Goal: Task Accomplishment & Management: Manage account settings

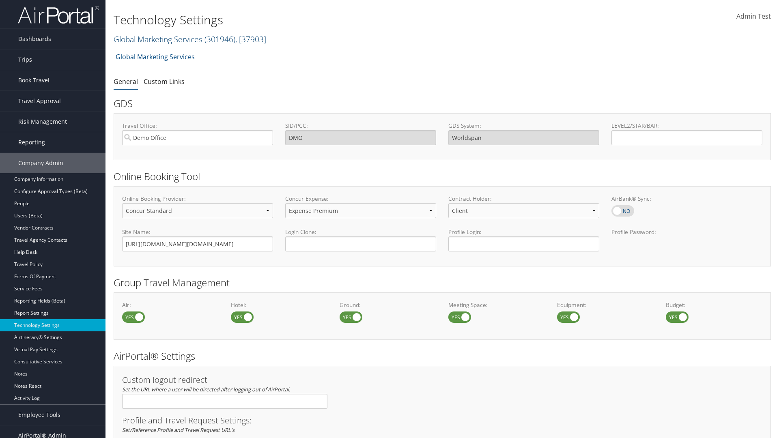
click at [157, 39] on link "Global Marketing Services ( 301946 ) , [ 37903 ]" at bounding box center [190, 39] width 153 height 11
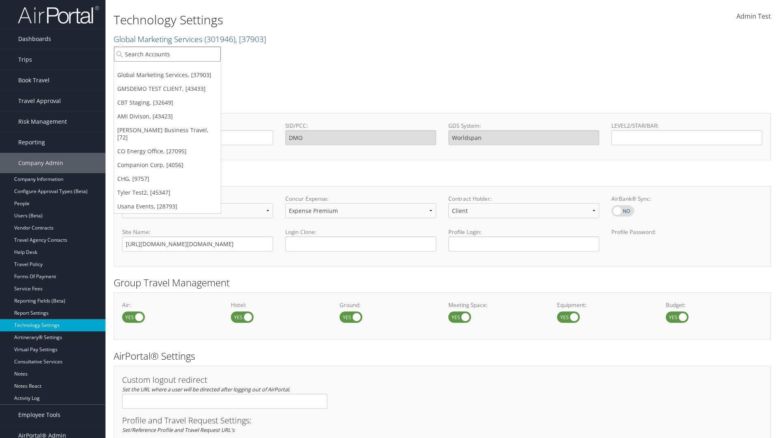
click at [167, 54] on input "search" at bounding box center [167, 54] width 107 height 15
type input "CBTSTG"
click at [167, 69] on div "CBT Staging (CBTSTG), [32649]" at bounding box center [168, 68] width 116 height 7
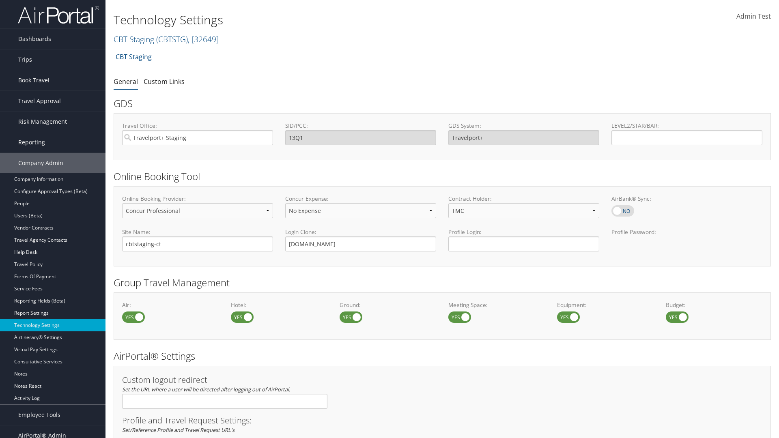
select select "4"
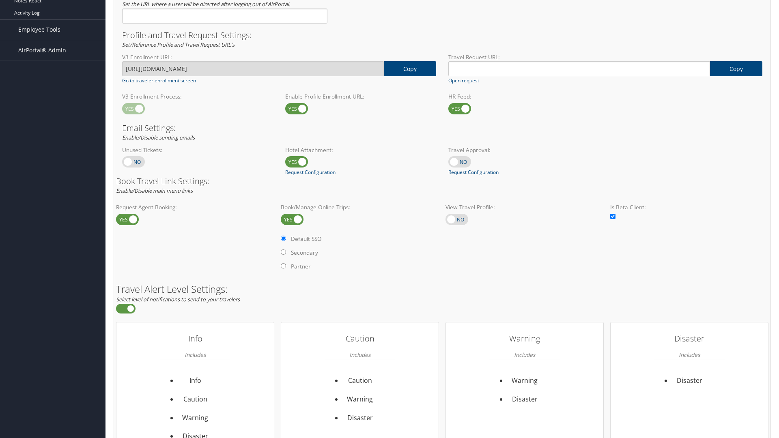
click at [457, 219] on label at bounding box center [457, 219] width 23 height 11
click at [455, 219] on input "checkbox" at bounding box center [452, 219] width 5 height 5
checkbox input "true"
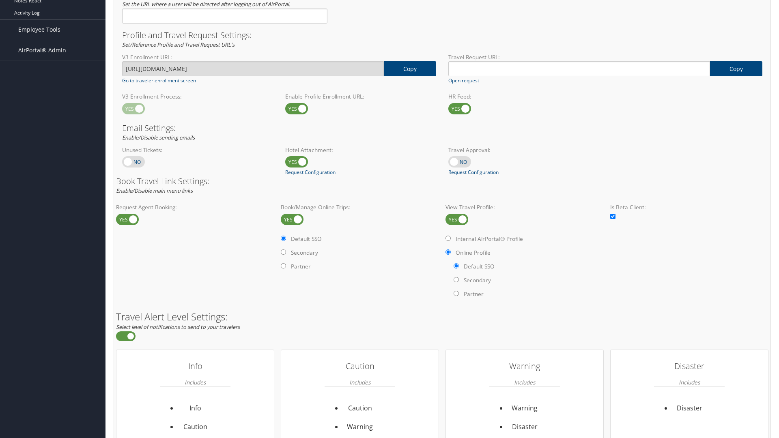
click at [491, 239] on label "Internal AirPortal® Profile" at bounding box center [489, 239] width 67 height 8
click at [451, 239] on input "Internal AirPortal® Profile" at bounding box center [448, 238] width 5 height 5
radio input "true"
radio input "false"
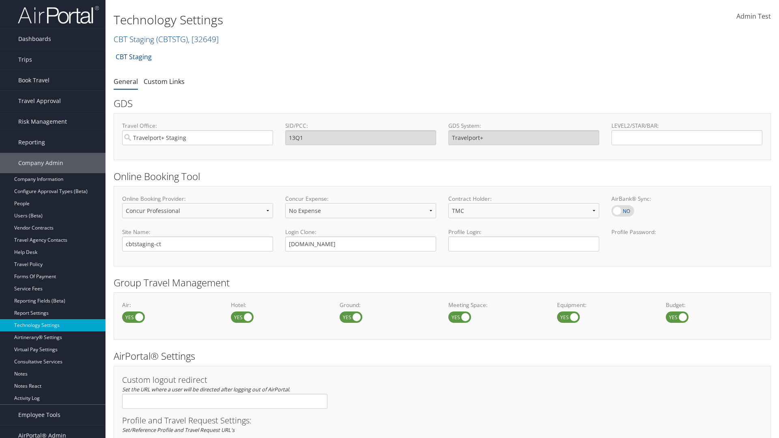
select select "4"
